Goal: Book appointment/travel/reservation

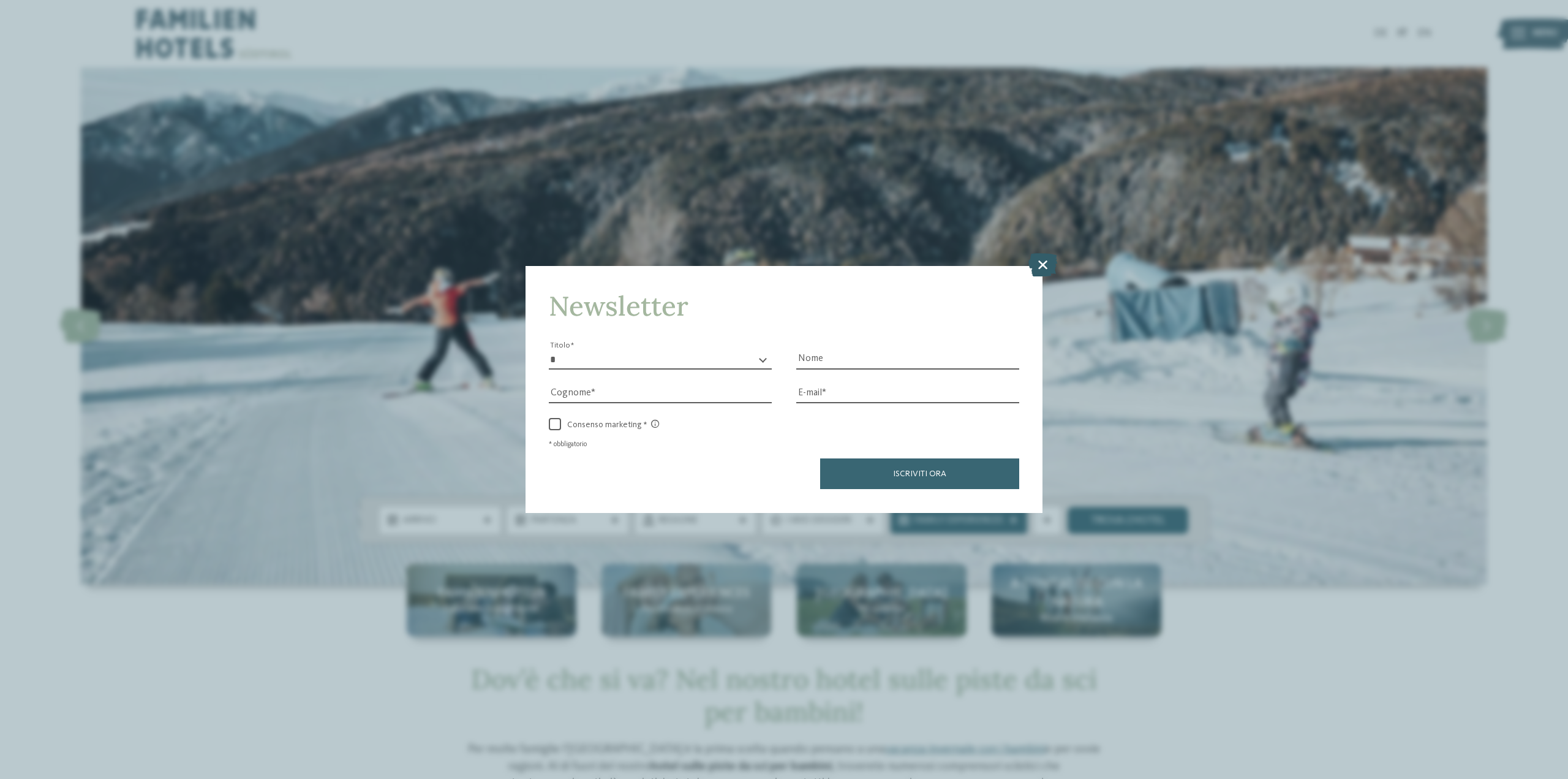
click at [1045, 265] on icon at bounding box center [1042, 265] width 28 height 24
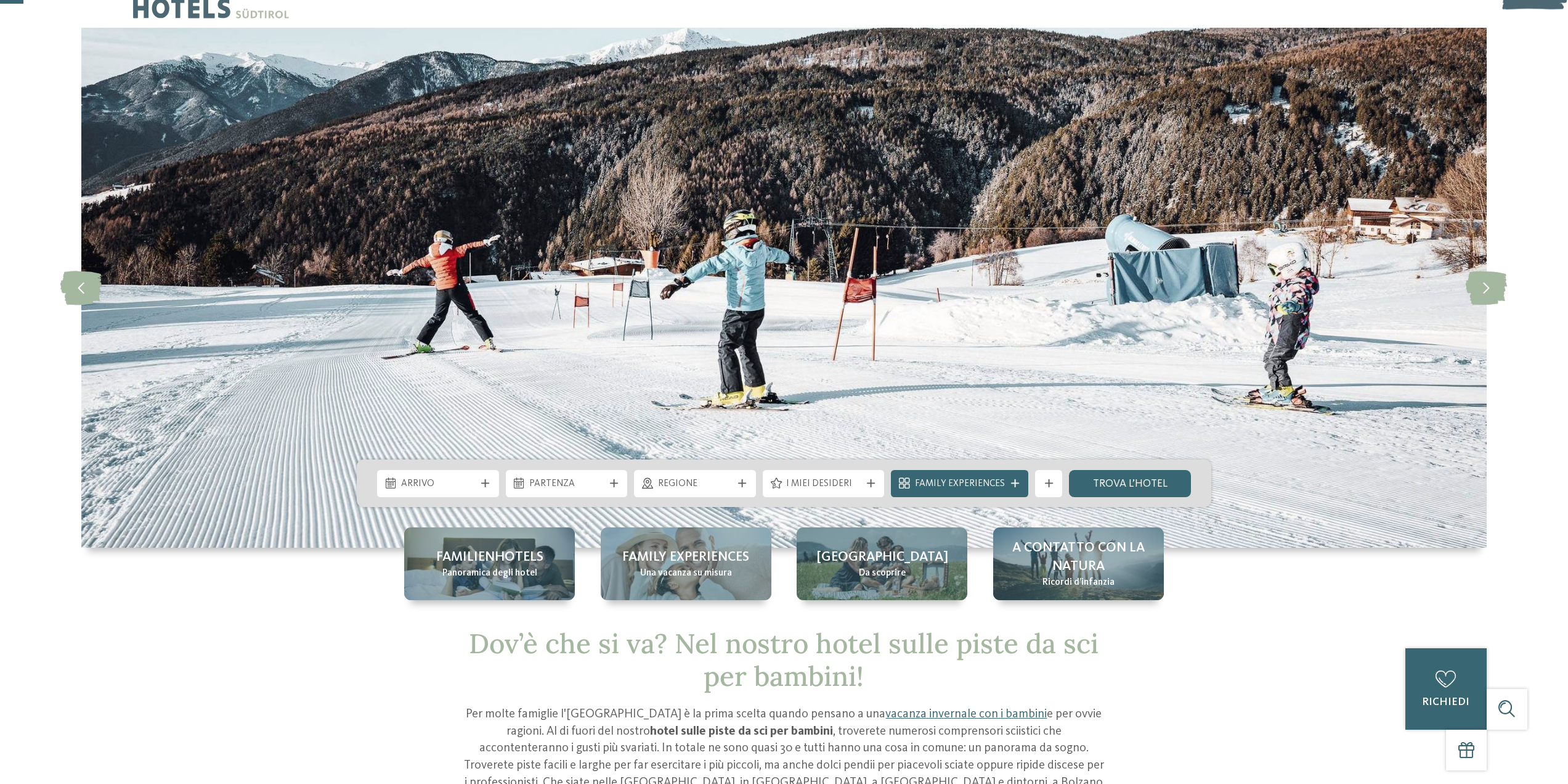
scroll to position [61, 0]
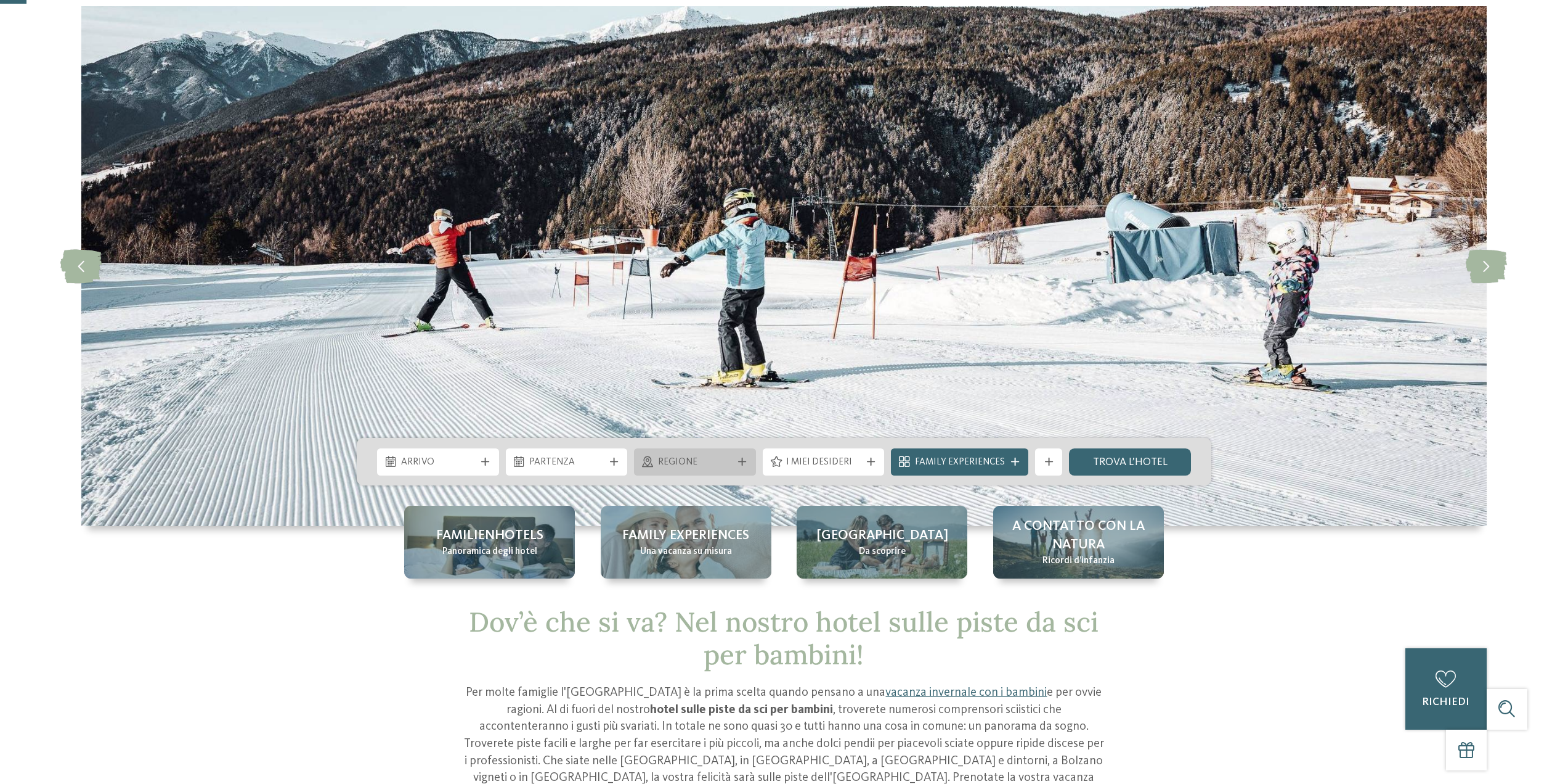
click at [738, 465] on div at bounding box center [743, 461] width 14 height 8
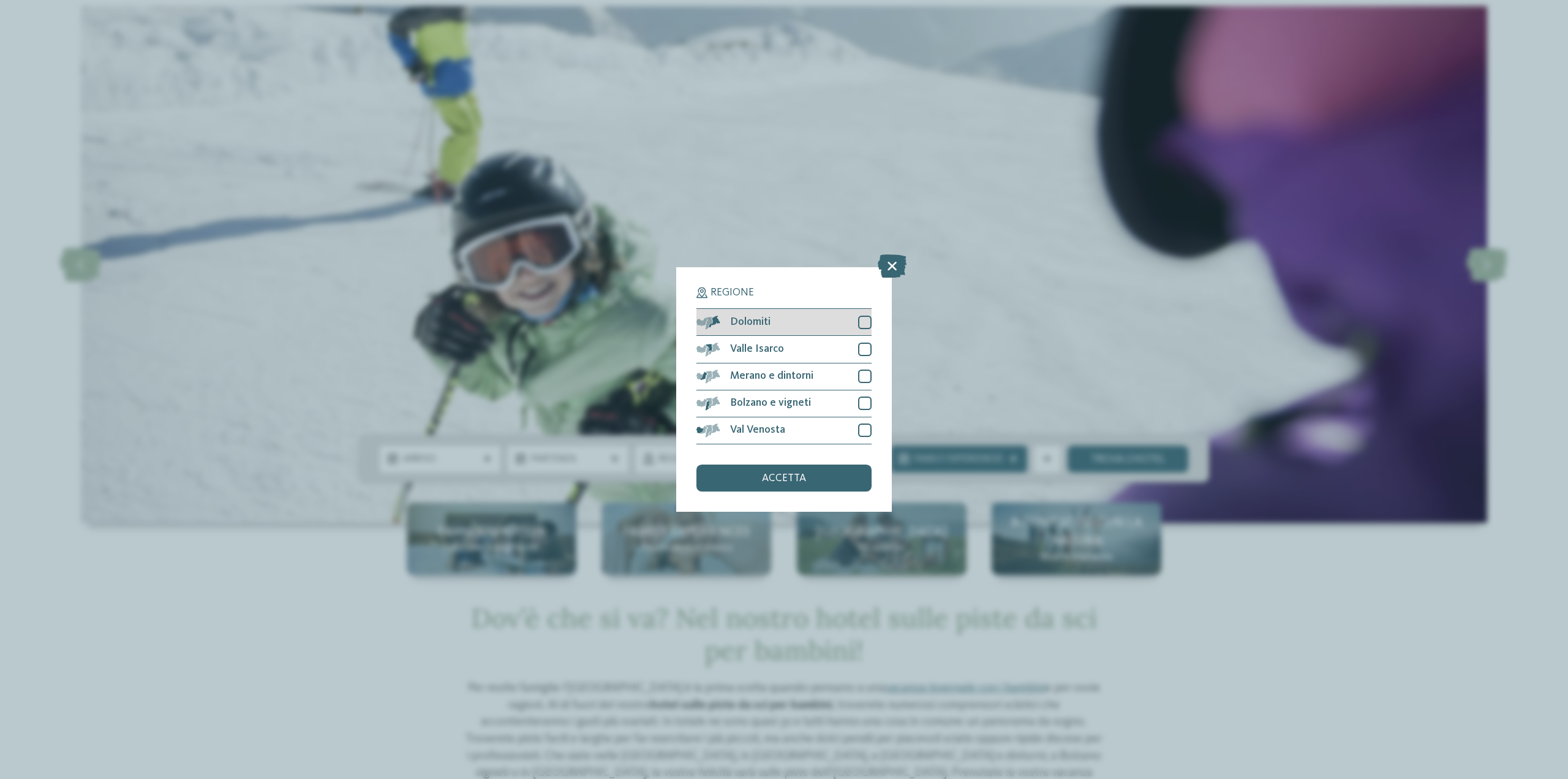
click at [867, 321] on div at bounding box center [865, 323] width 14 height 14
click at [798, 474] on span "accetta" at bounding box center [784, 478] width 44 height 11
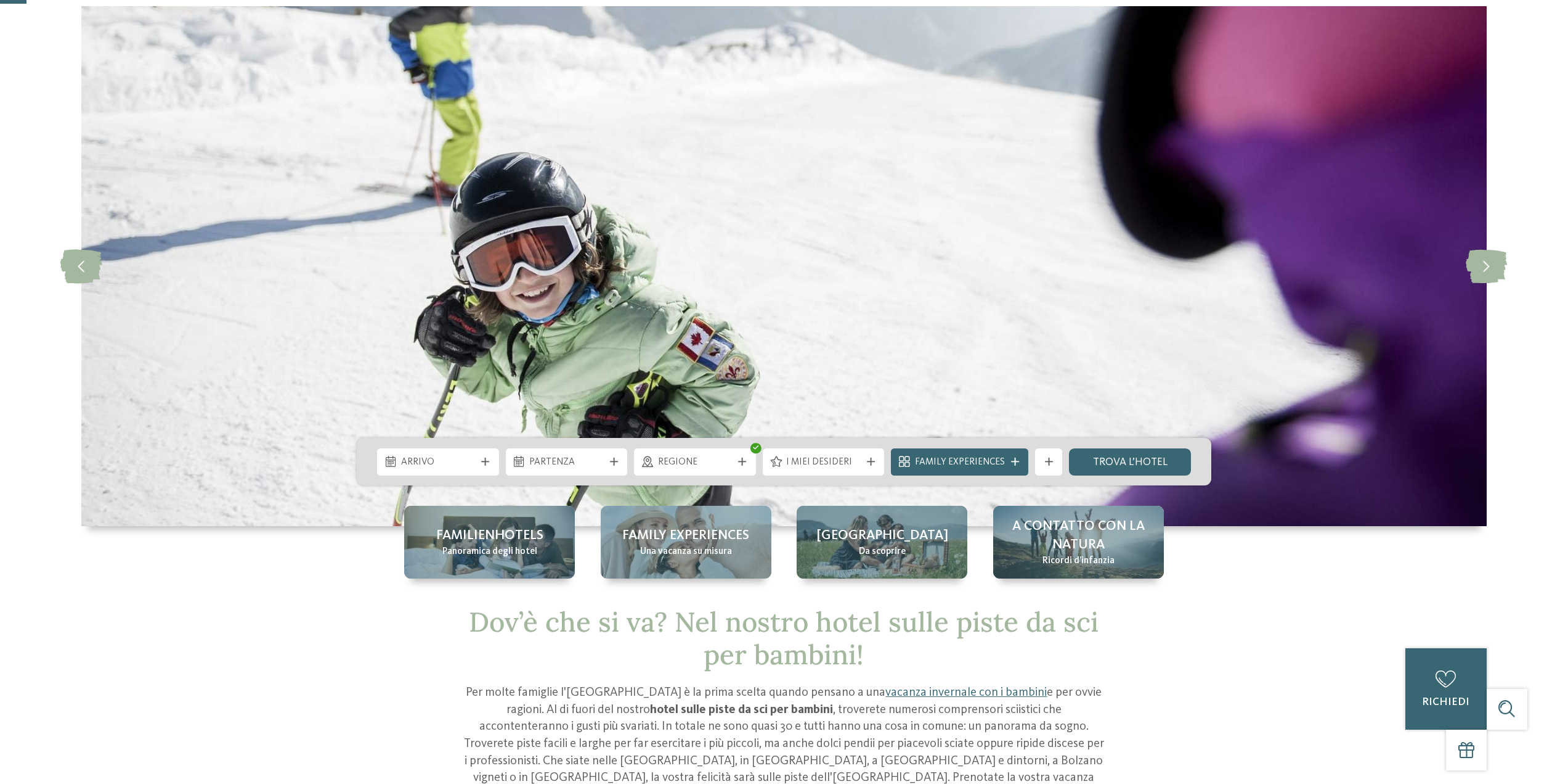
click at [1151, 462] on link "trova l’hotel" at bounding box center [1130, 461] width 122 height 27
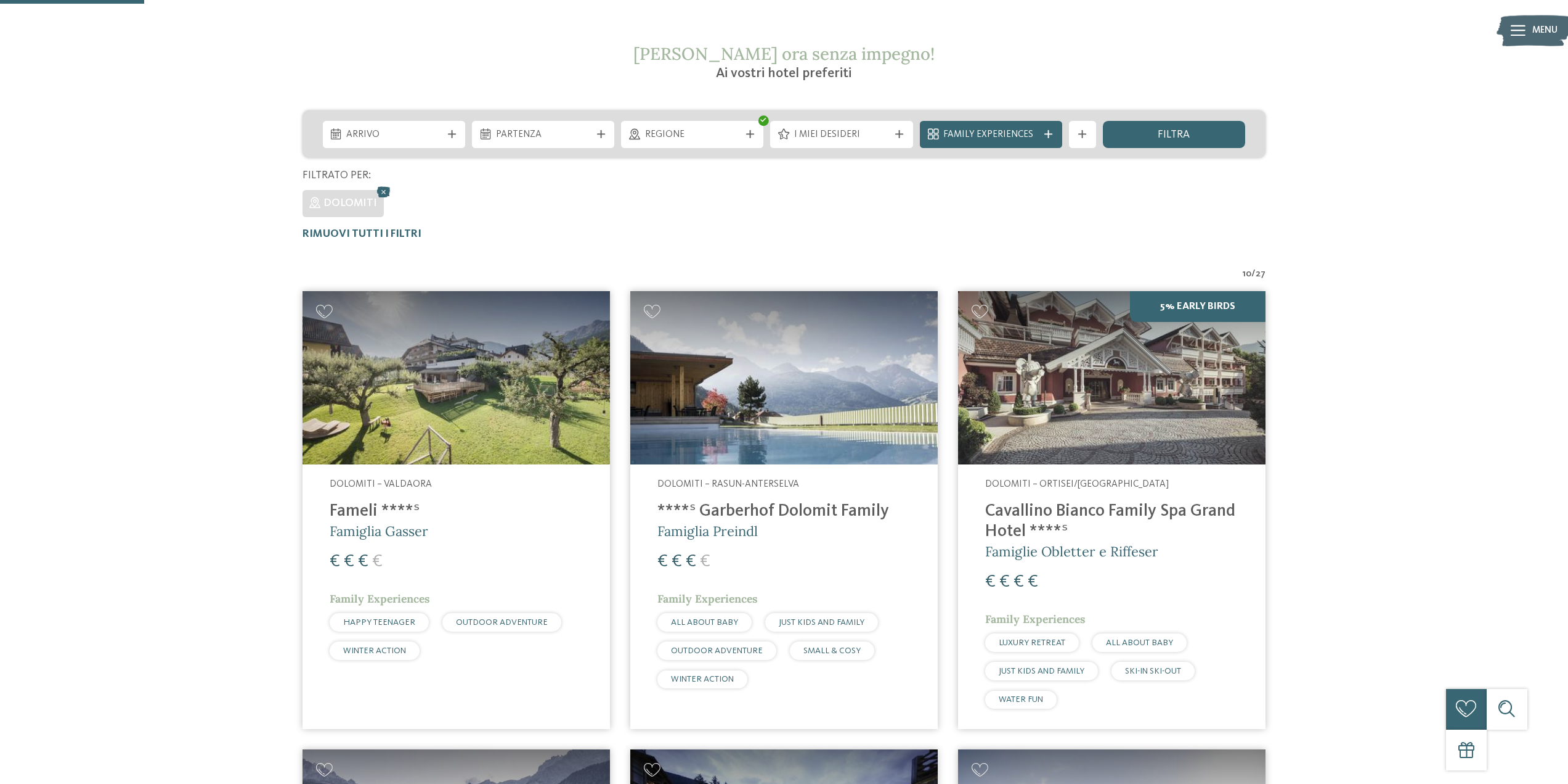
scroll to position [267, 0]
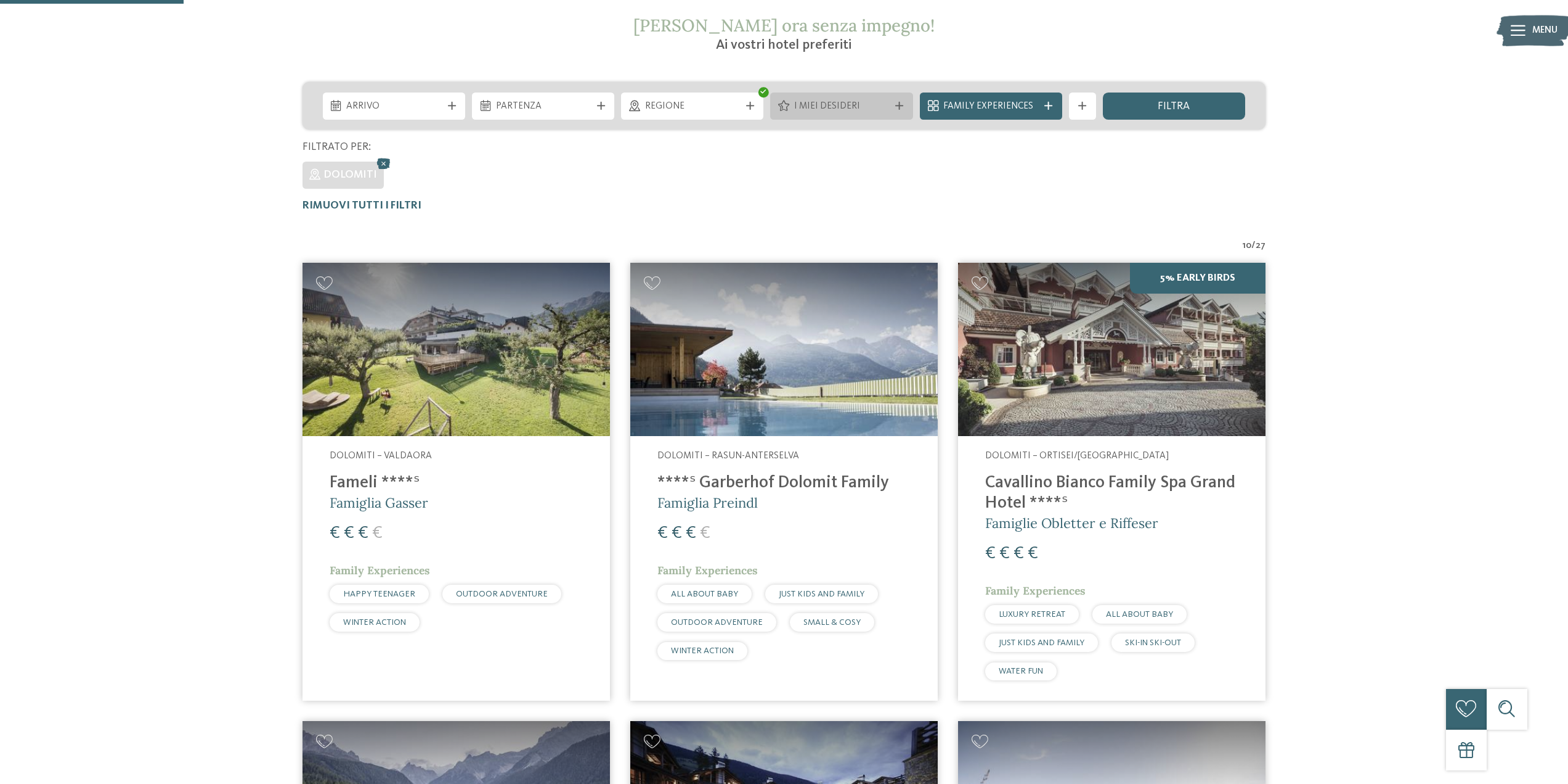
click at [842, 101] on span "I miei desideri" at bounding box center [842, 107] width 95 height 14
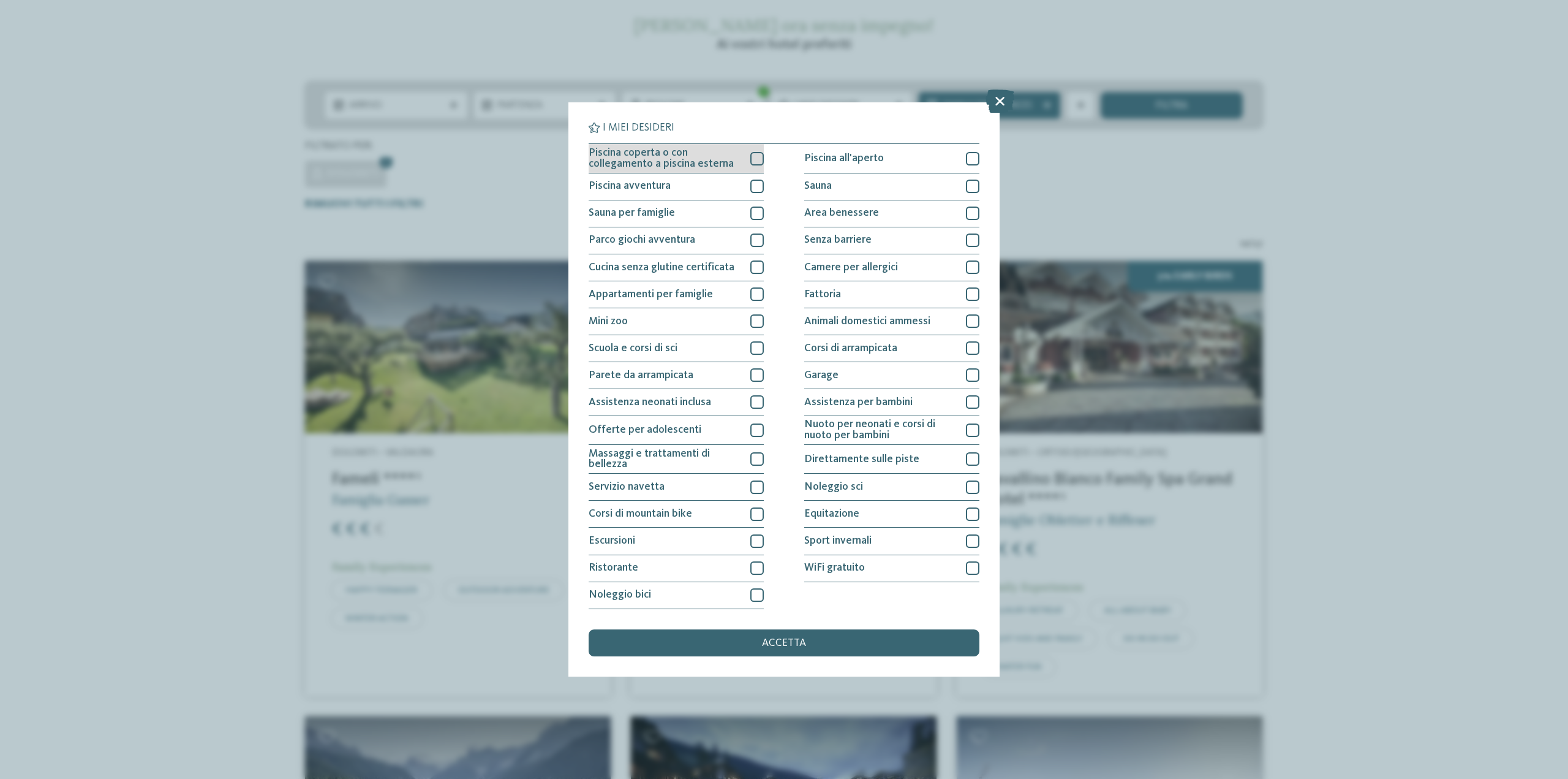
click at [753, 161] on div at bounding box center [757, 159] width 14 height 14
click at [975, 459] on div at bounding box center [973, 459] width 14 height 14
click at [829, 639] on div "accetta" at bounding box center [784, 642] width 390 height 26
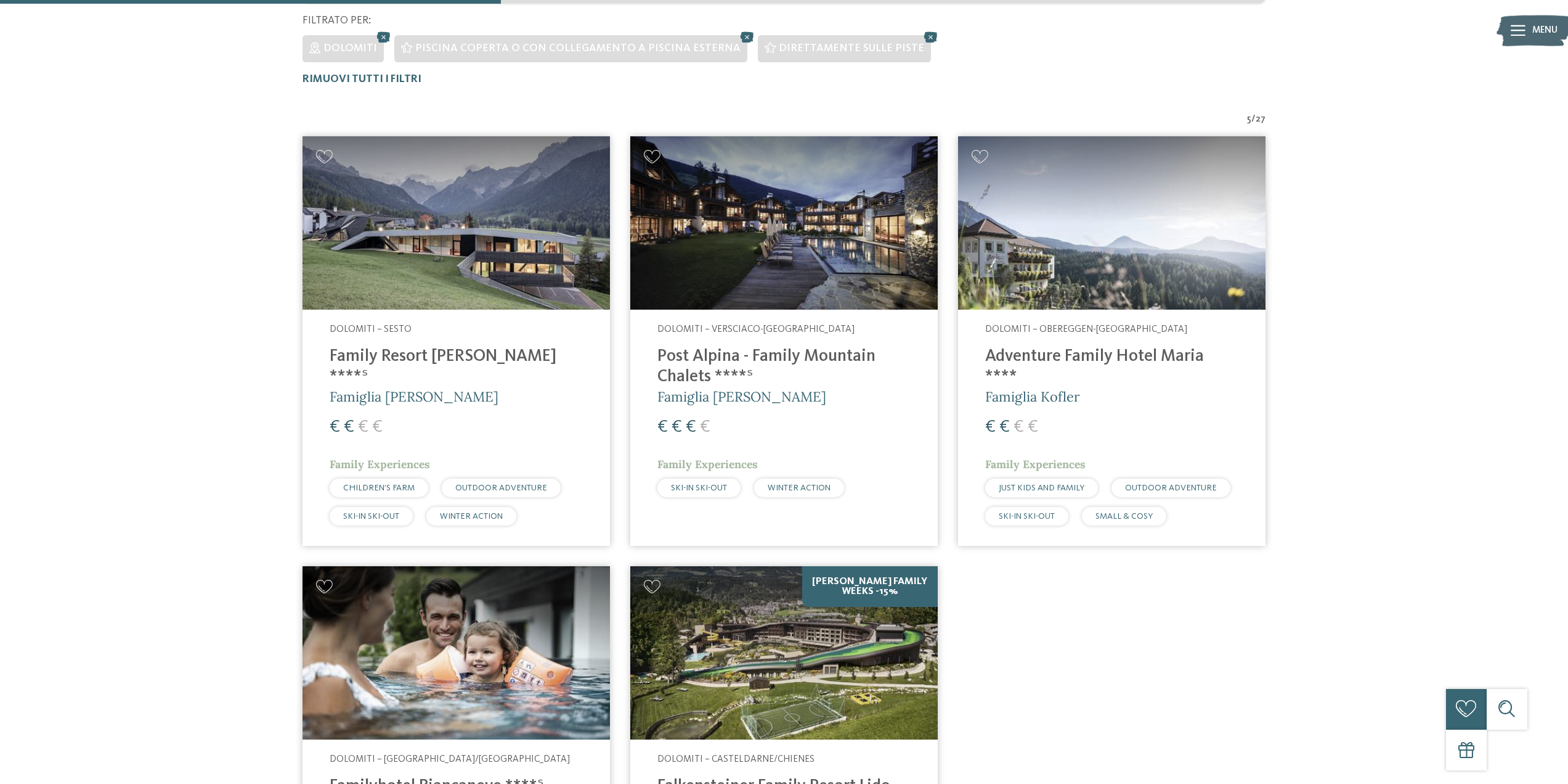
scroll to position [390, 0]
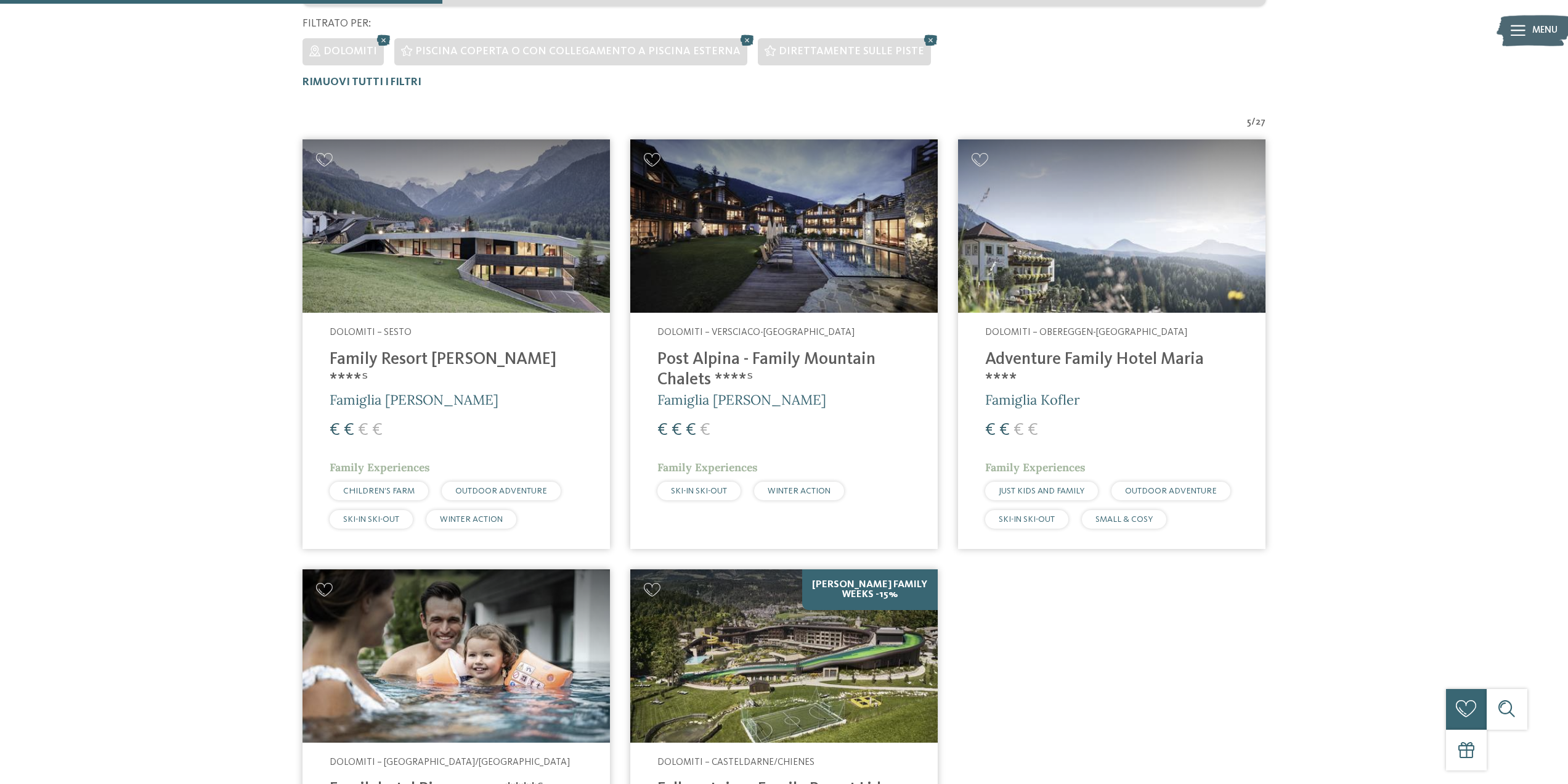
drag, startPoint x: 421, startPoint y: 358, endPoint x: 132, endPoint y: 383, distance: 290.1
click at [132, 383] on div "Familienhotels Südtirol – dalle famiglie per le famiglie Gli esperti delle vaca…" at bounding box center [784, 398] width 1568 height 1387
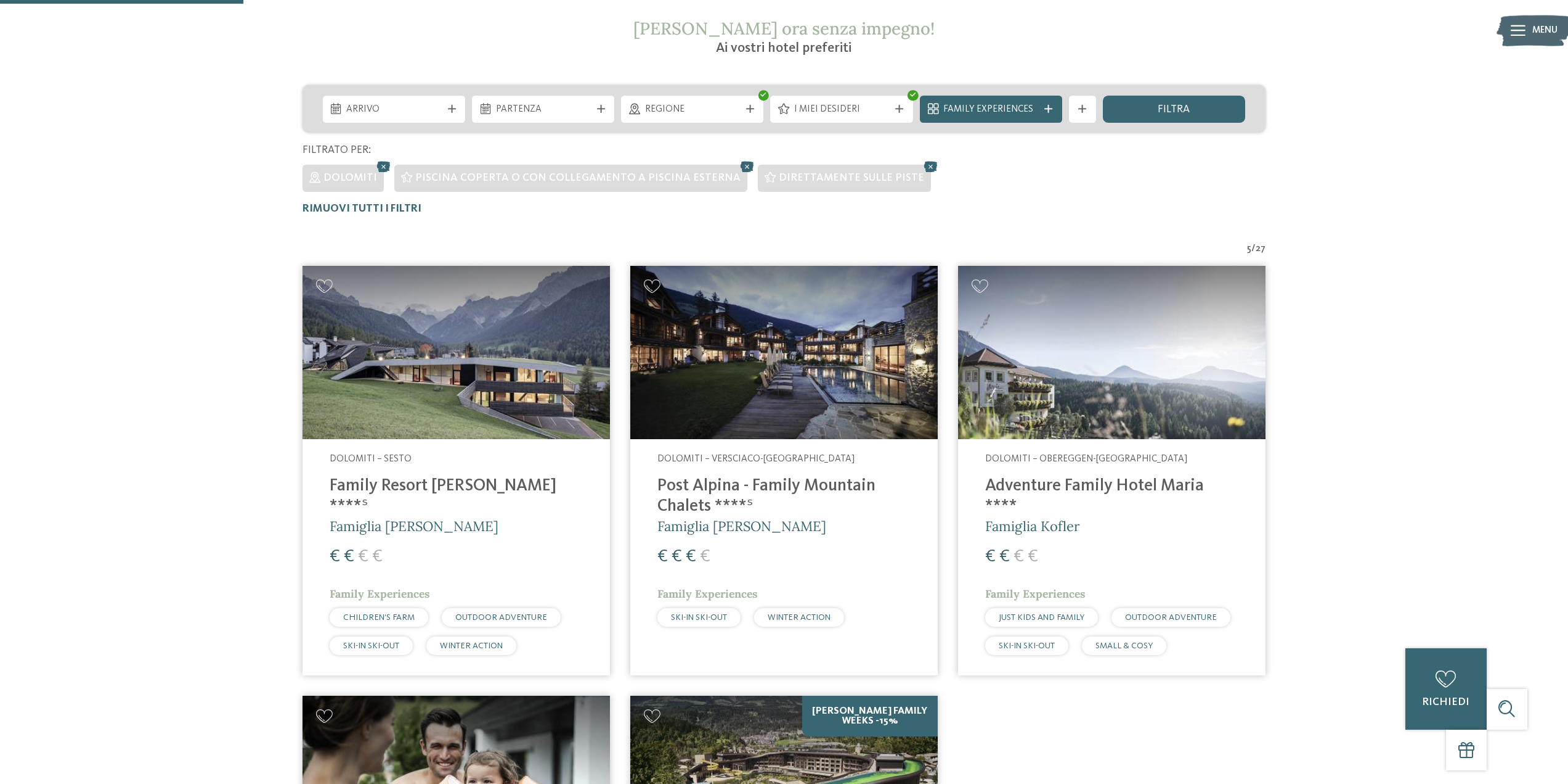
scroll to position [205, 0]
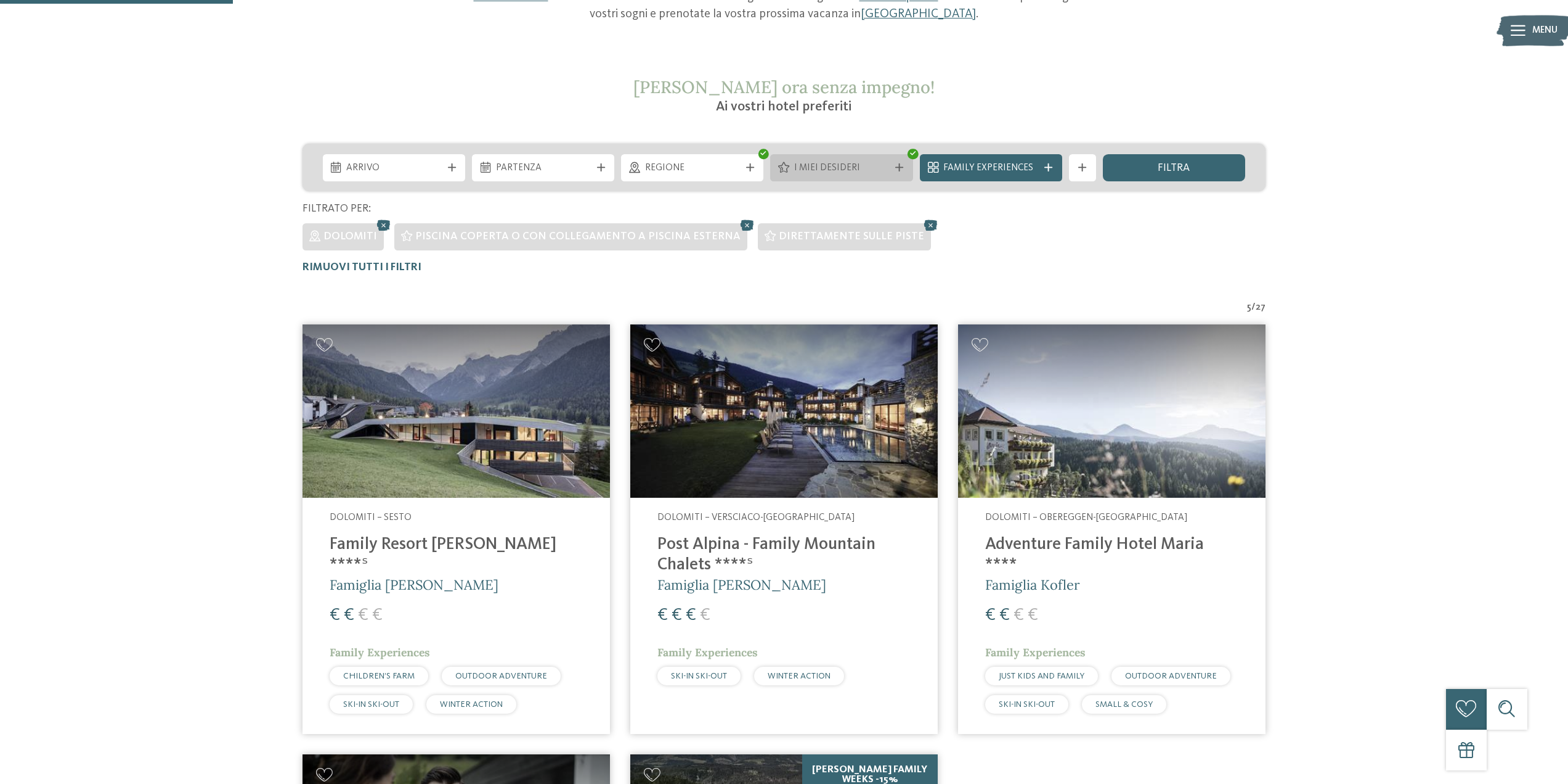
click at [869, 174] on span "I miei desideri" at bounding box center [842, 169] width 95 height 14
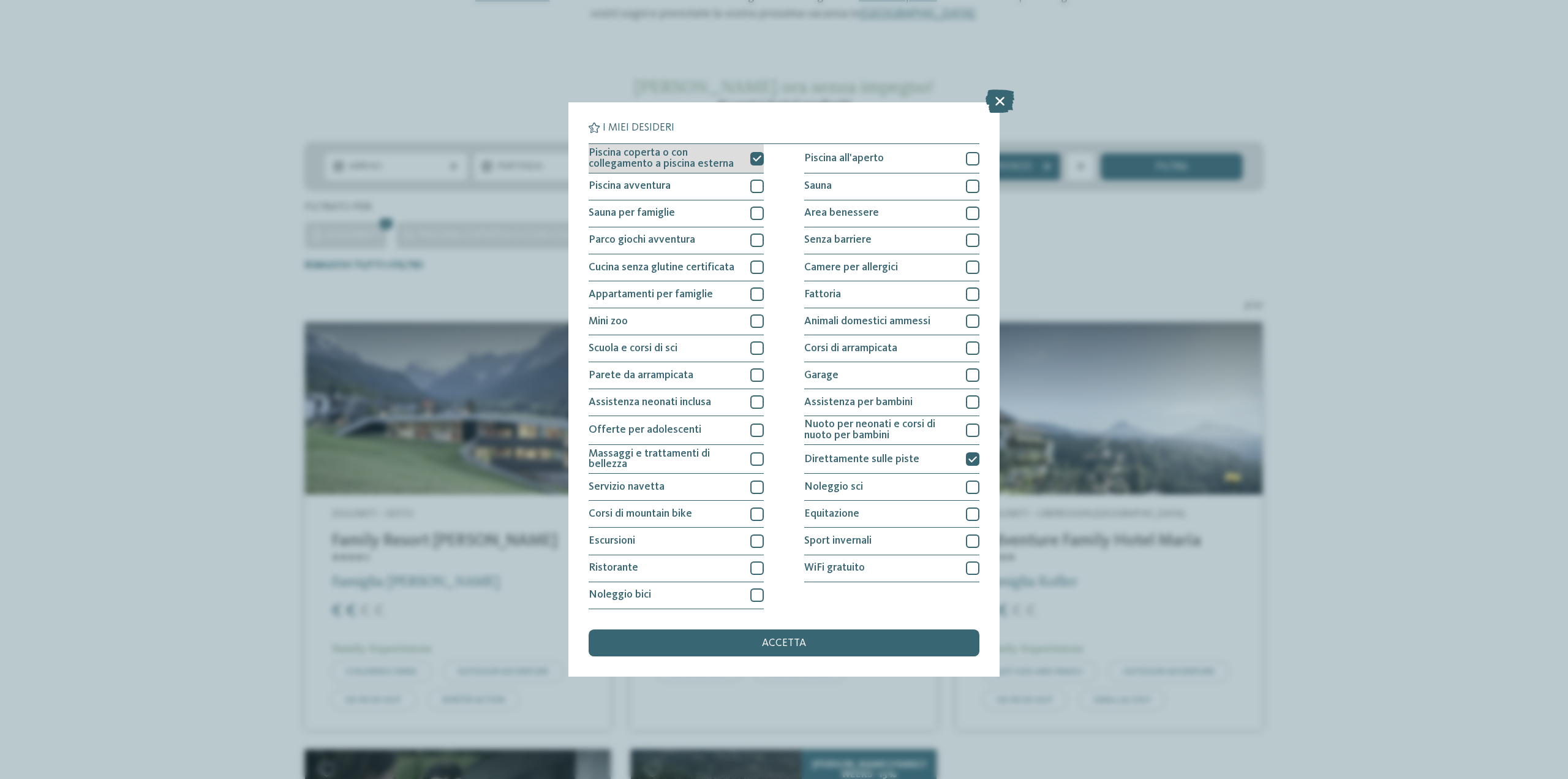
click at [759, 159] on icon at bounding box center [757, 158] width 9 height 8
click at [790, 639] on span "accetta" at bounding box center [784, 643] width 44 height 11
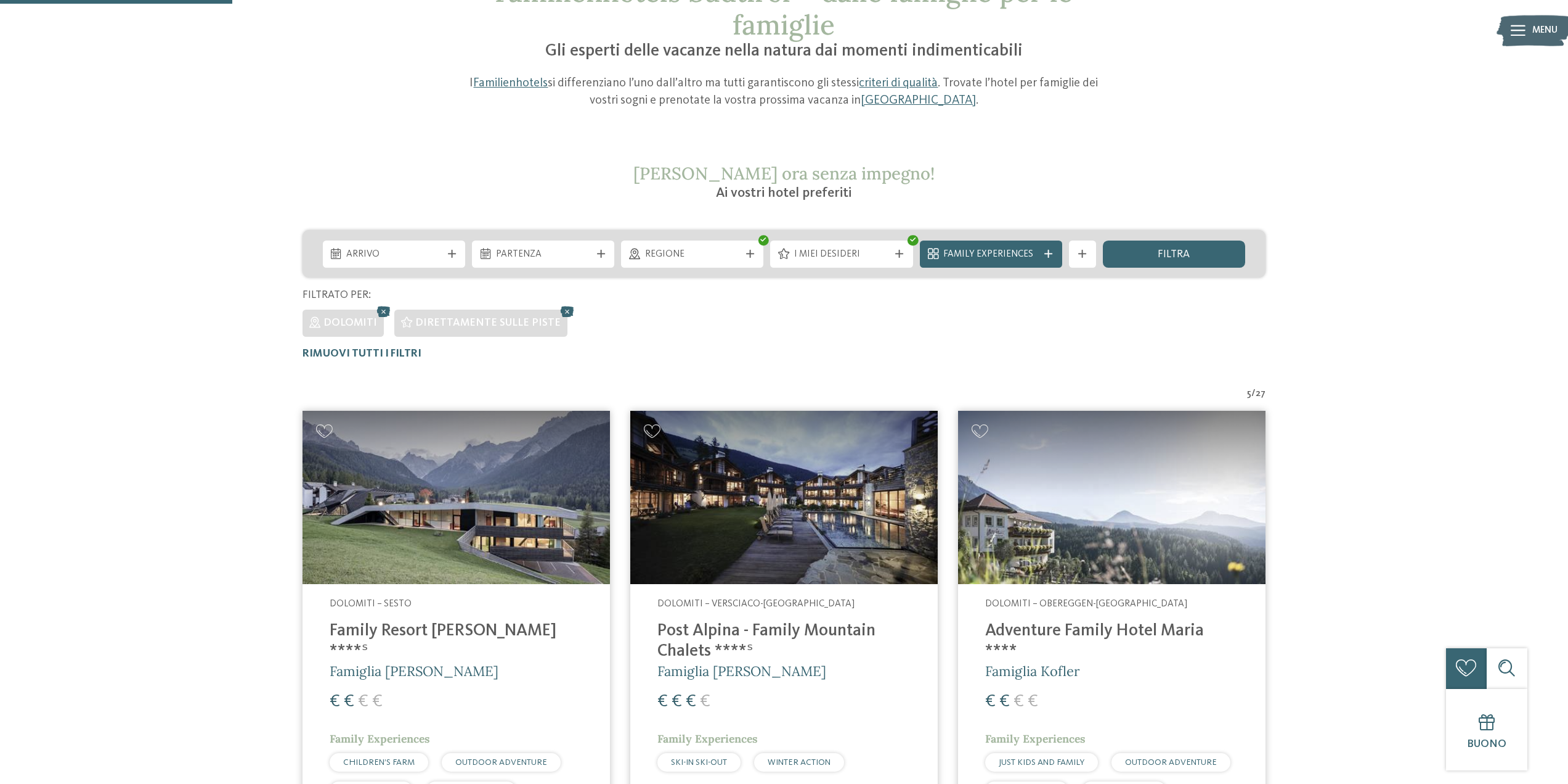
scroll to position [0, 0]
